Goal: Consume media (video, audio): Consume media (video, audio)

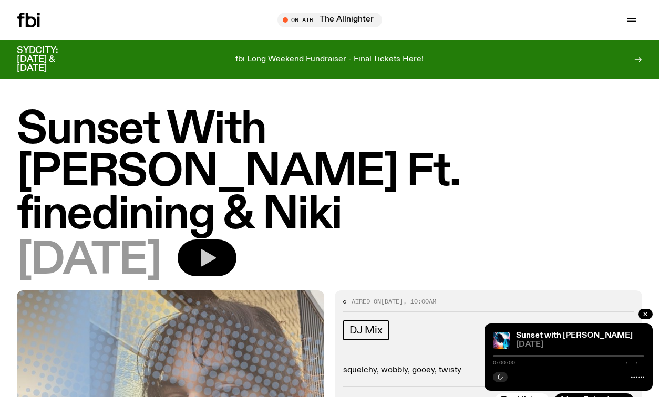
click at [236, 239] on button "button" at bounding box center [206, 257] width 59 height 37
click at [496, 356] on div at bounding box center [458, 356] width 151 height 2
click at [501, 377] on icon "button" at bounding box center [500, 376] width 5 height 5
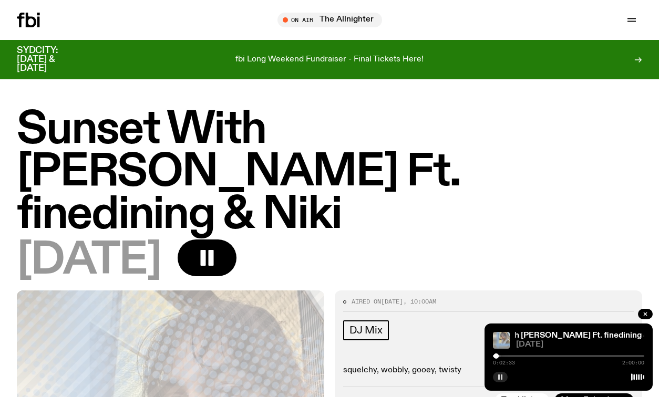
click at [501, 358] on div "0:02:33 2:00:00" at bounding box center [568, 359] width 151 height 13
click at [501, 356] on div at bounding box center [568, 356] width 151 height 2
click at [501, 356] on div at bounding box center [501, 355] width 5 height 5
click at [506, 356] on div at bounding box center [568, 356] width 151 height 2
click at [514, 354] on div "0:10:50 2:00:00" at bounding box center [568, 359] width 151 height 13
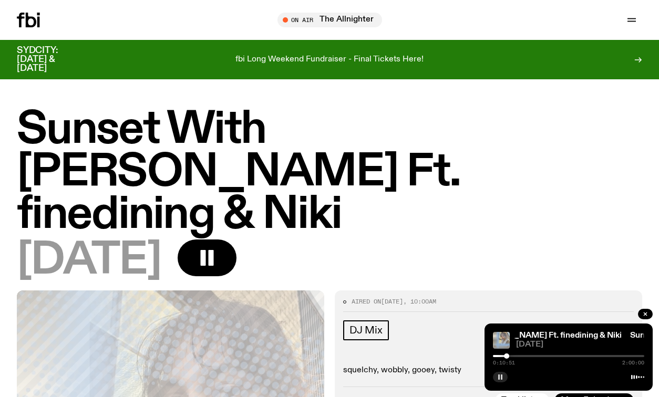
click at [513, 358] on div "0:10:51 2:00:00" at bounding box center [568, 359] width 151 height 13
click at [513, 357] on div at bounding box center [568, 356] width 151 height 2
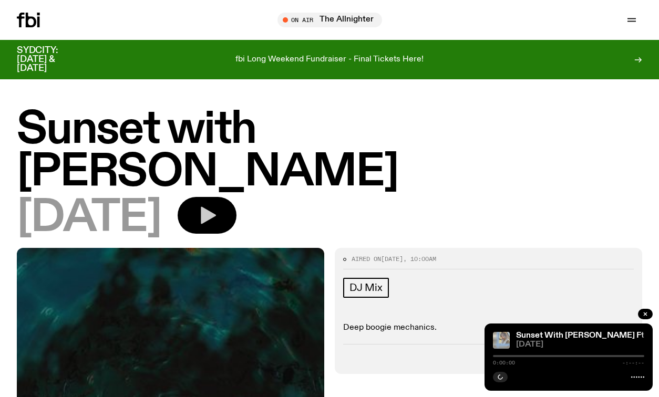
click at [232, 197] on button "button" at bounding box center [206, 215] width 59 height 37
click at [528, 323] on p "Deep boogie mechanics." at bounding box center [488, 328] width 290 height 10
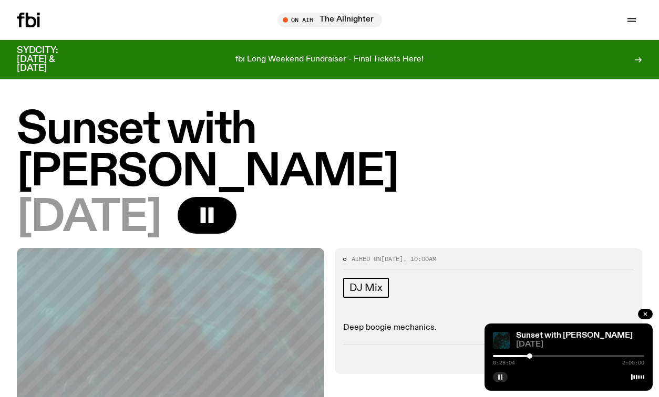
click at [503, 375] on icon "button" at bounding box center [500, 377] width 6 height 6
